Goal: Find specific page/section: Find specific page/section

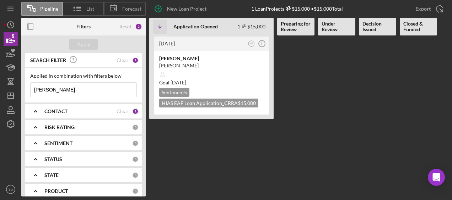
drag, startPoint x: 0, startPoint y: 0, endPoint x: 25, endPoint y: 86, distance: 89.4
click at [25, 86] on div "Applied in combination with filters below [PERSON_NAME] Icon/Menu Close" at bounding box center [83, 85] width 117 height 35
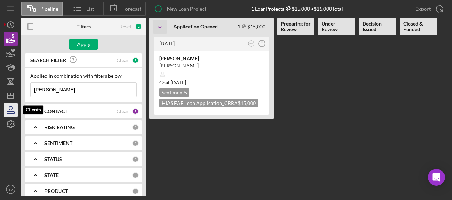
type input "[PERSON_NAME]"
click at [8, 113] on icon "button" at bounding box center [10, 112] width 7 height 2
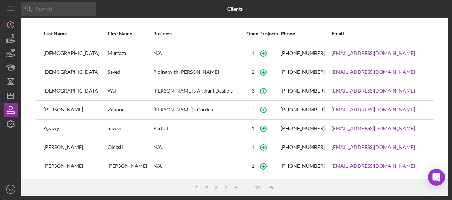
scroll to position [151, 0]
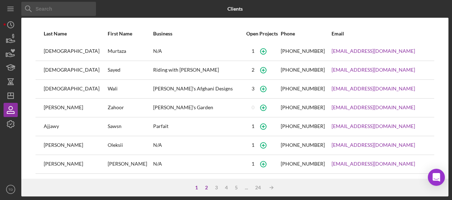
click at [207, 189] on div "2" at bounding box center [206, 188] width 10 height 6
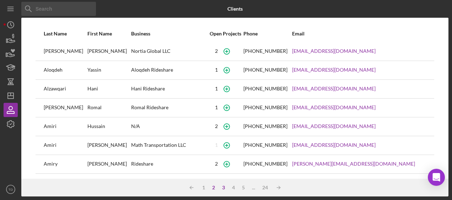
click at [225, 188] on div "3" at bounding box center [223, 188] width 10 height 6
